Goal: Find specific page/section: Find specific page/section

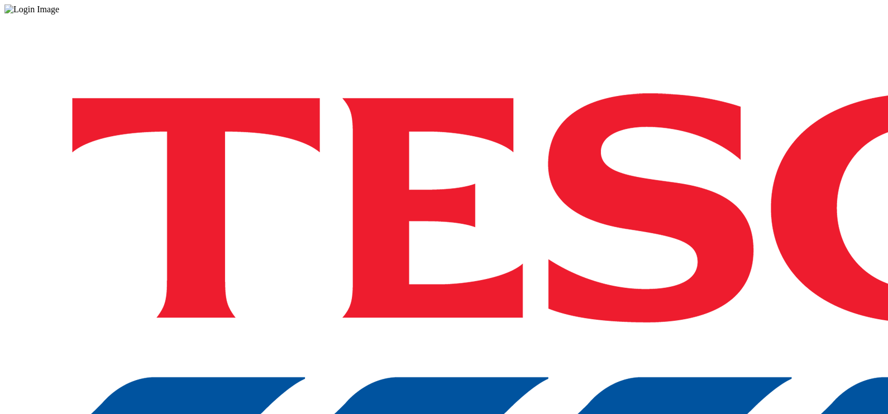
drag, startPoint x: 0, startPoint y: 0, endPoint x: 665, endPoint y: 247, distance: 709.0
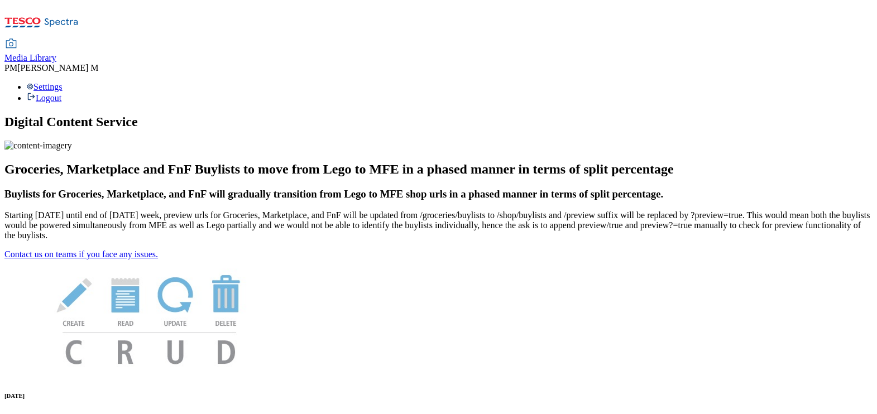
click at [56, 53] on span "Media Library" at bounding box center [30, 57] width 52 height 9
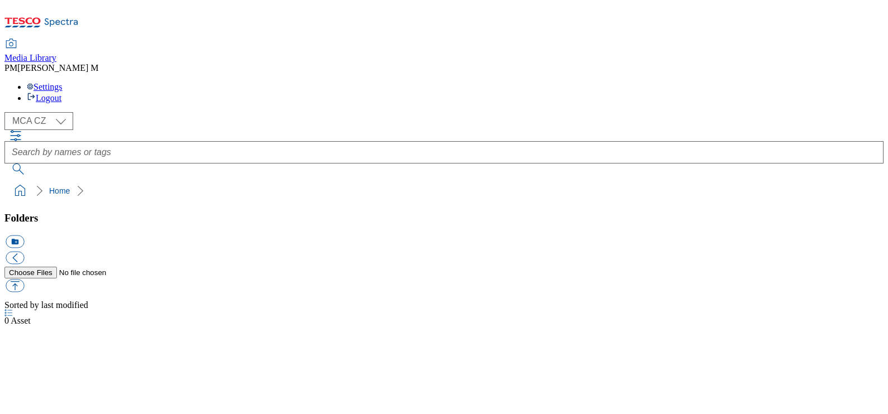
select select "flare-mca-cz"
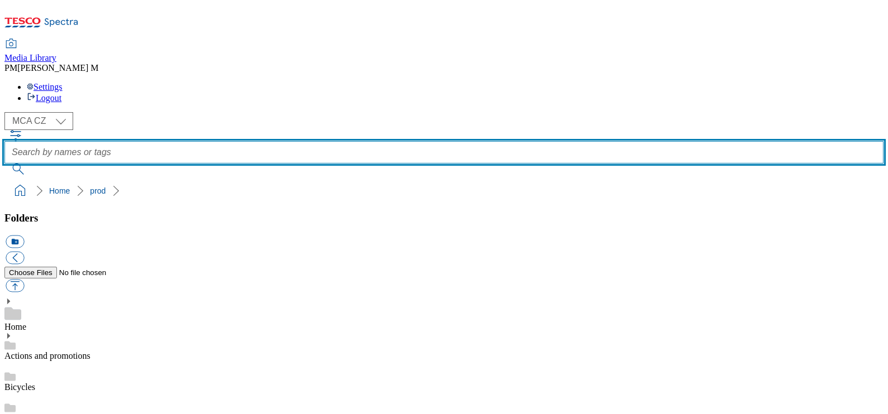
click at [395, 141] on input "text" at bounding box center [443, 152] width 879 height 22
type input "pk5"
click at [4, 164] on button "submit" at bounding box center [18, 169] width 29 height 11
